Goal: Information Seeking & Learning: Learn about a topic

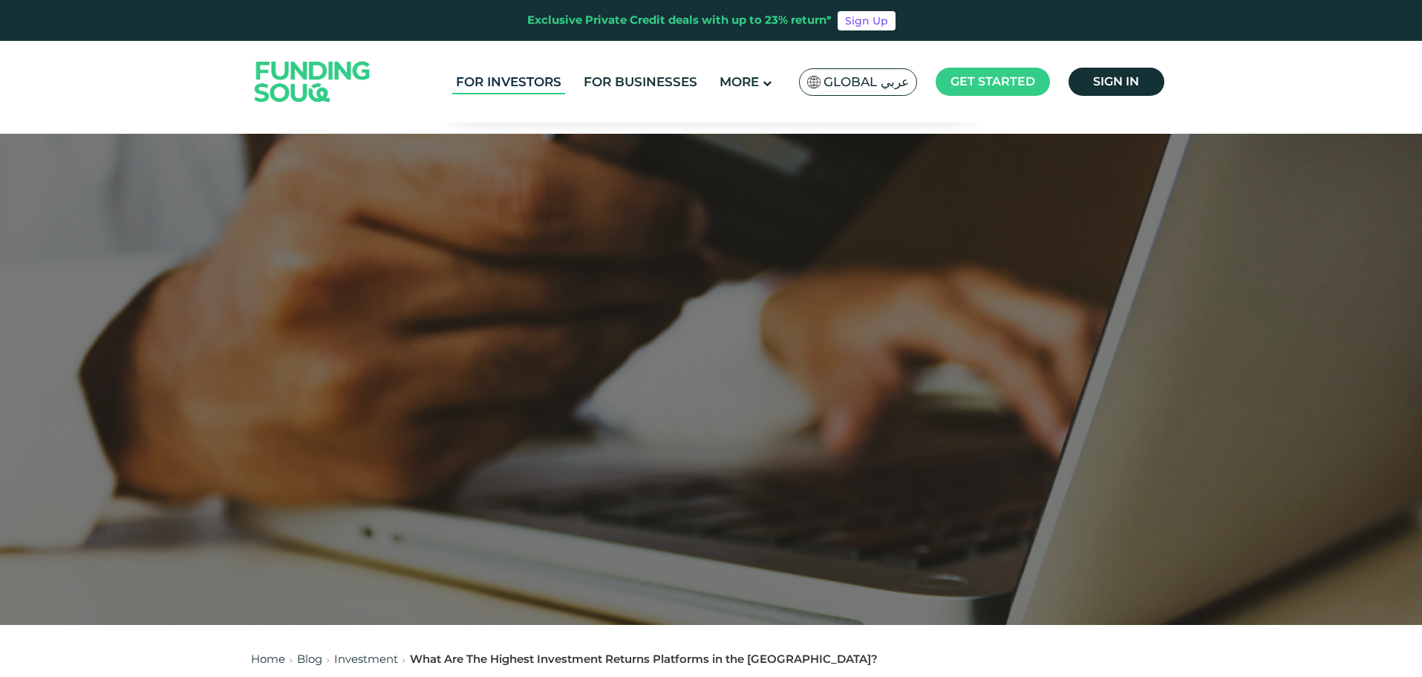
click at [535, 90] on link "For Investors" at bounding box center [508, 82] width 113 height 25
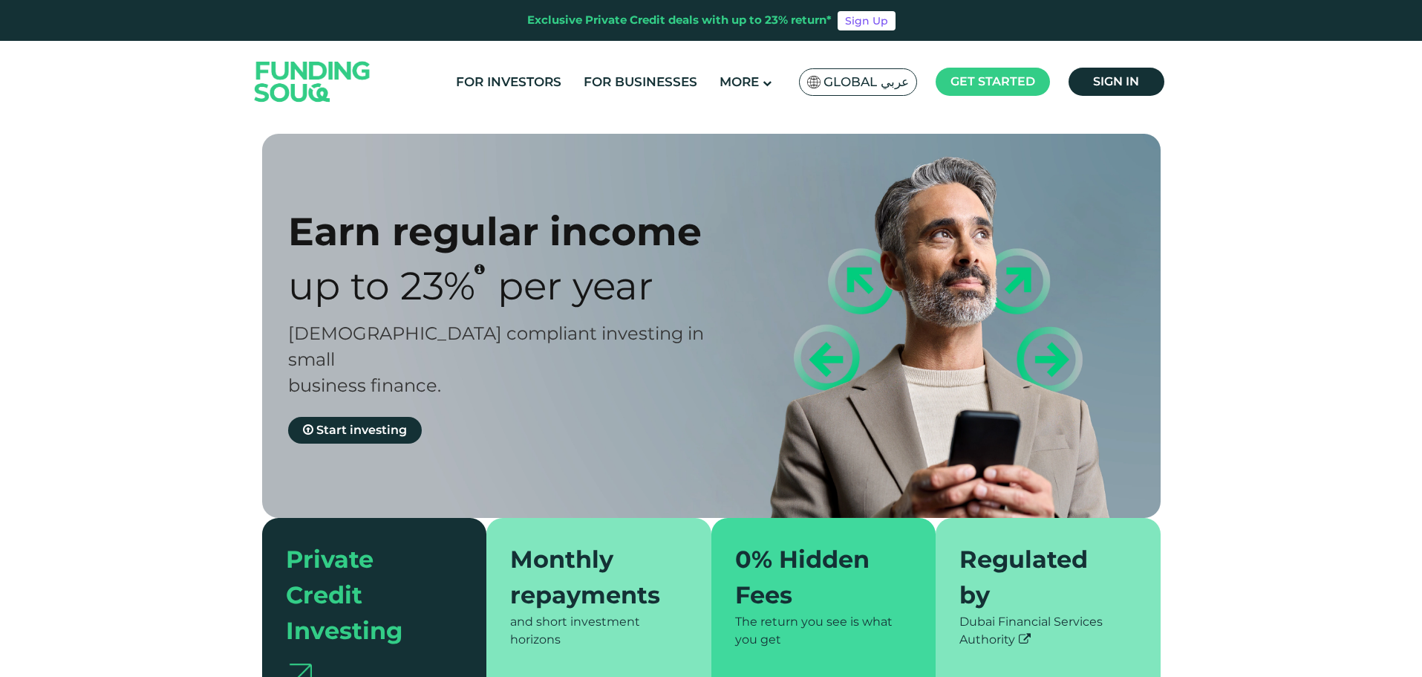
type tc-range-slider "4"
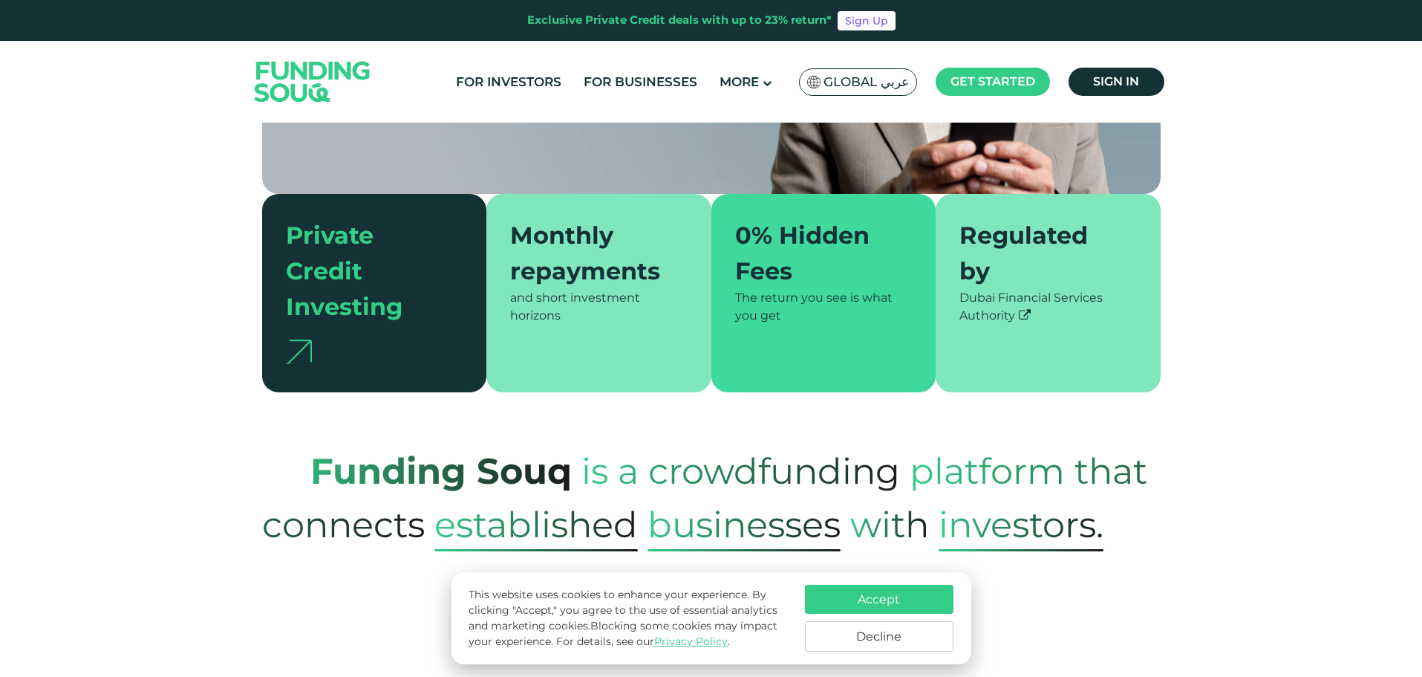
scroll to position [371, 0]
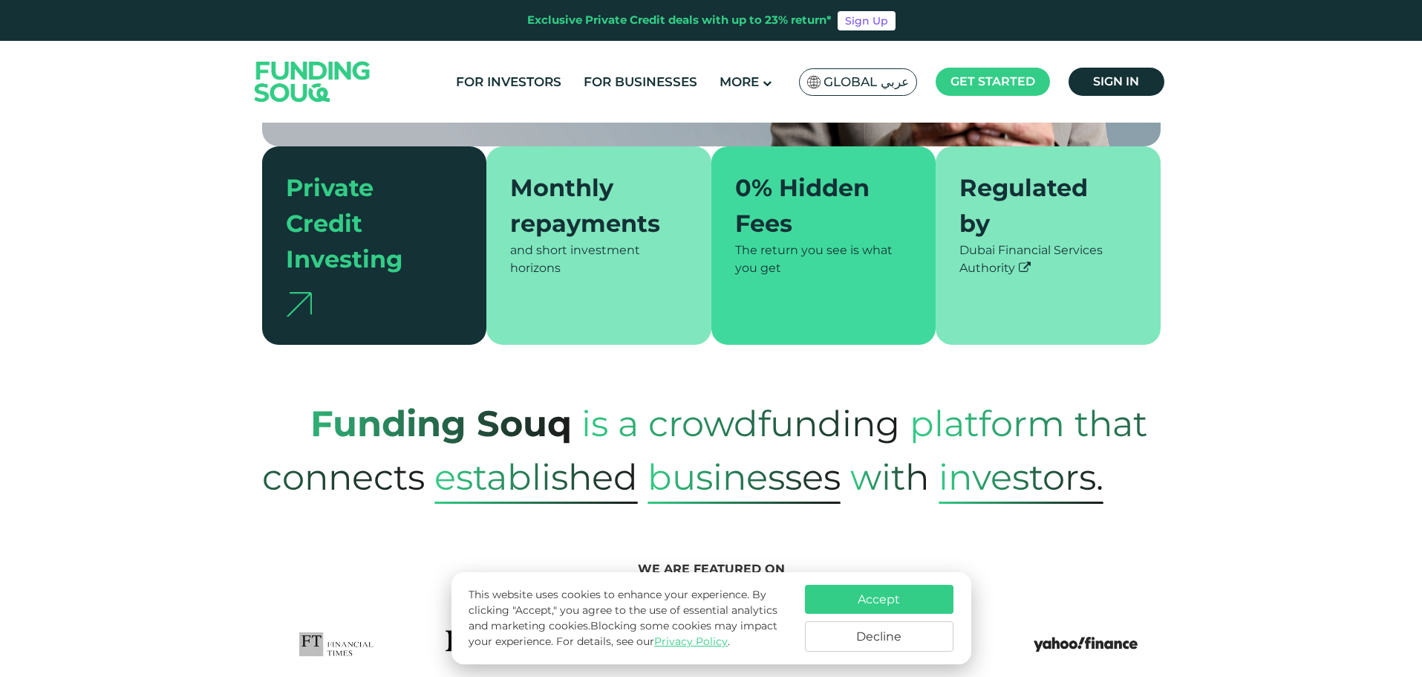
click at [917, 599] on button "Accept" at bounding box center [879, 598] width 149 height 29
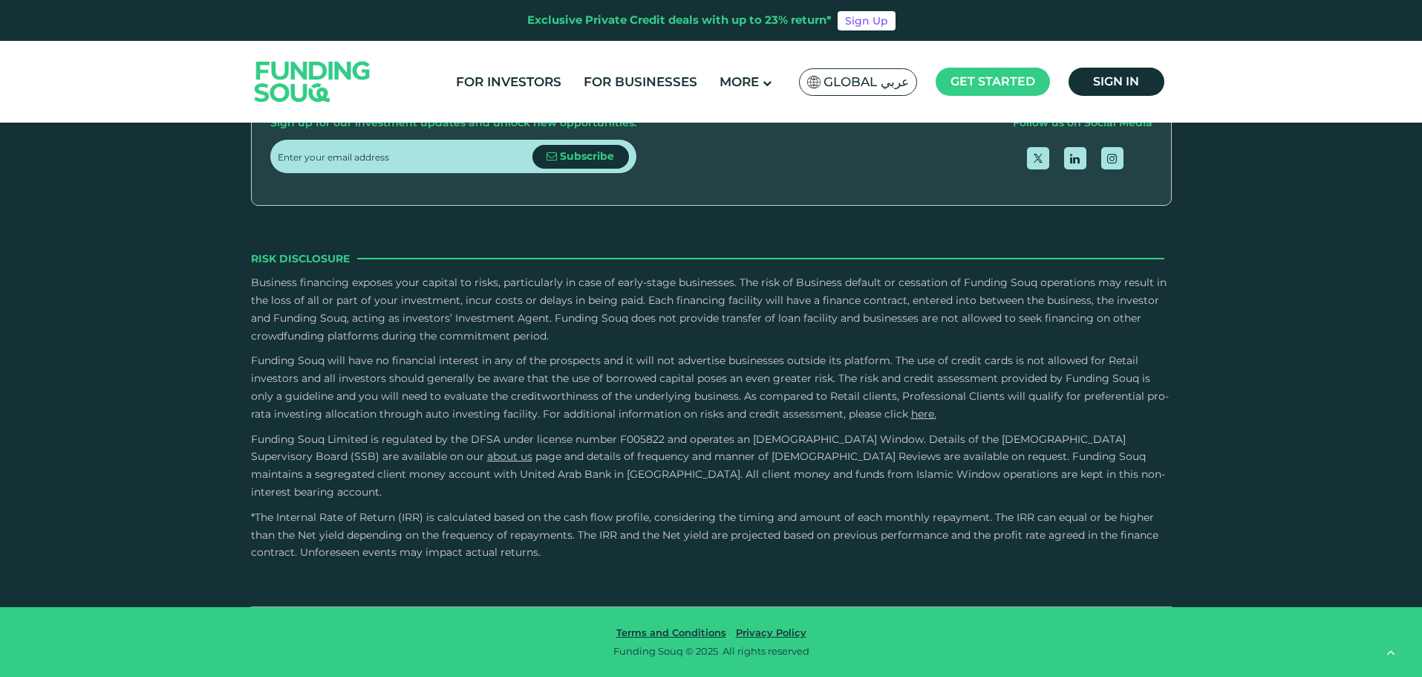
scroll to position [2896, 0]
type tc-range-slider "1000000"
drag, startPoint x: 330, startPoint y: 264, endPoint x: 548, endPoint y: 287, distance: 218.9
